Goal: Contribute content

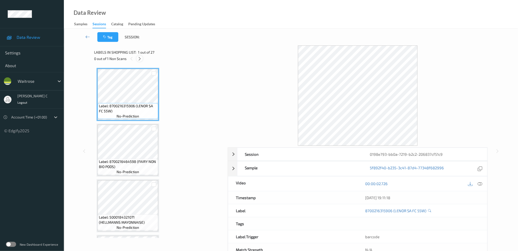
click at [142, 59] on icon at bounding box center [140, 59] width 4 height 5
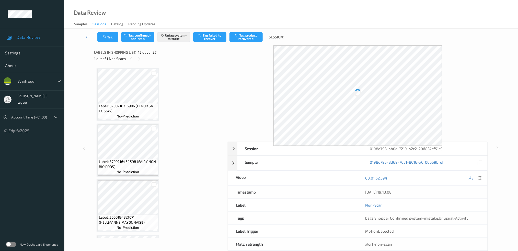
scroll to position [722, 0]
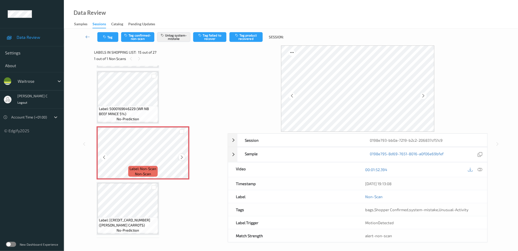
click at [179, 154] on div at bounding box center [182, 157] width 6 height 6
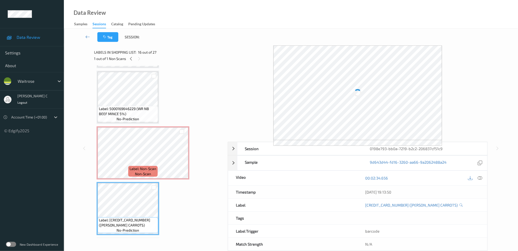
click at [125, 108] on span "Label: 5000169646229 (WR NB BEEF MINCE 5%)" at bounding box center [128, 111] width 58 height 10
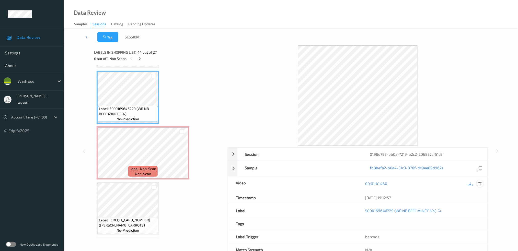
click at [480, 186] on div at bounding box center [480, 184] width 7 height 7
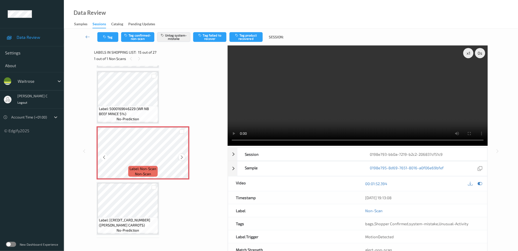
click at [183, 155] on icon at bounding box center [182, 157] width 4 height 5
click at [112, 39] on button "Tag" at bounding box center [107, 37] width 21 height 10
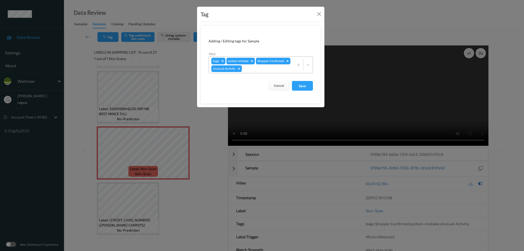
click at [239, 70] on icon "Remove Unusual-Activity" at bounding box center [239, 69] width 4 height 4
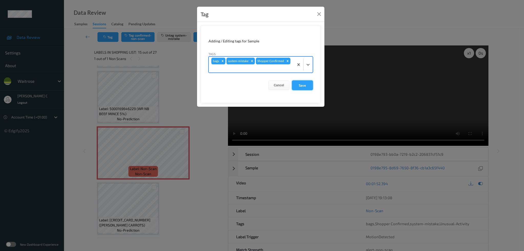
click at [307, 82] on button "Save" at bounding box center [302, 86] width 21 height 10
